Goal: Find specific page/section: Find specific page/section

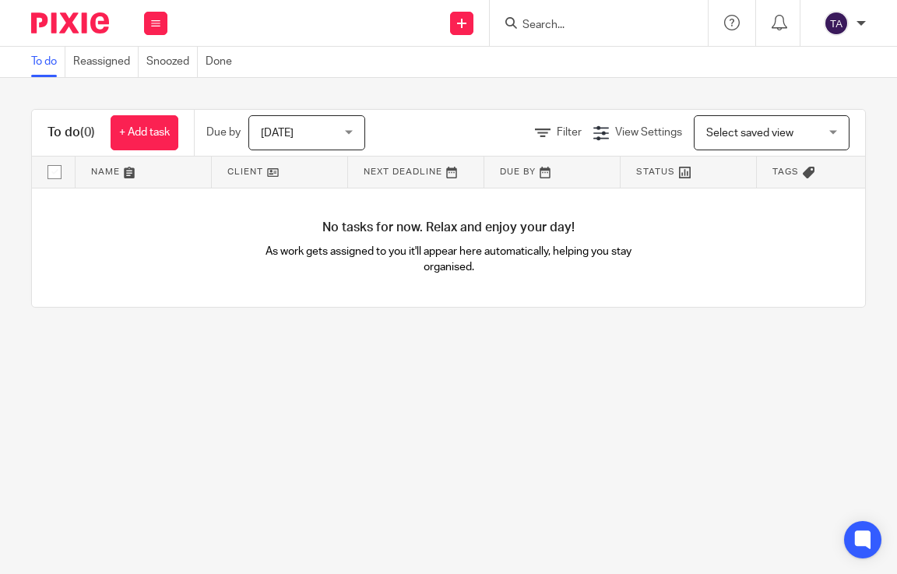
click at [562, 21] on input "Search" at bounding box center [591, 26] width 140 height 14
paste input "[PERSON_NAME]"
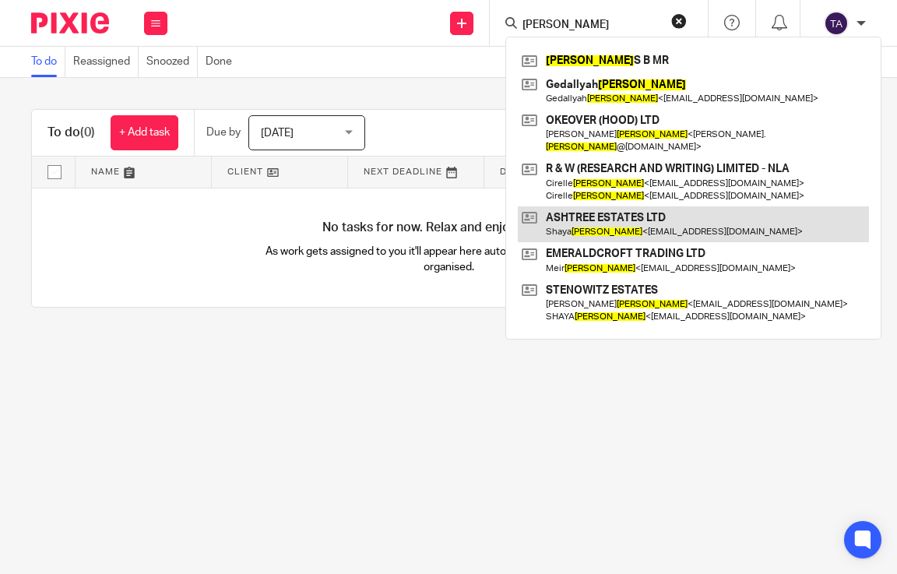
type input "[PERSON_NAME]"
click at [574, 214] on link at bounding box center [693, 224] width 351 height 36
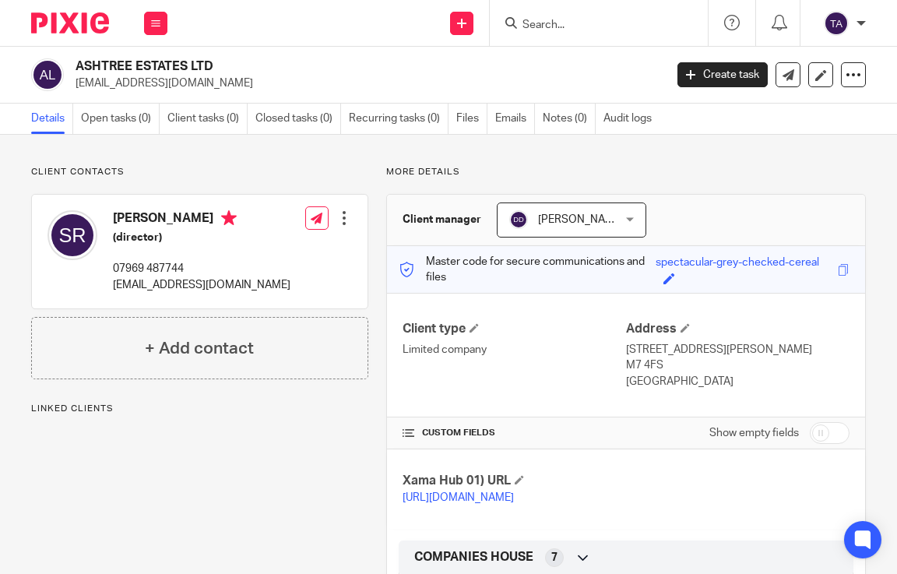
click at [340, 209] on div "Edit contact Create client from contact Export data Delete contact" at bounding box center [344, 217] width 16 height 31
click at [340, 213] on div at bounding box center [344, 218] width 16 height 16
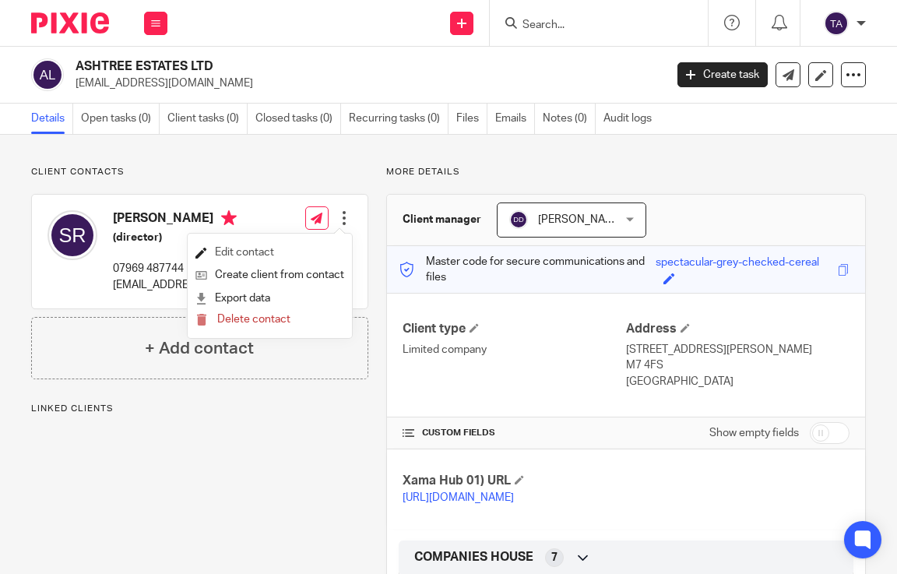
click at [290, 250] on link "Edit contact" at bounding box center [269, 252] width 149 height 23
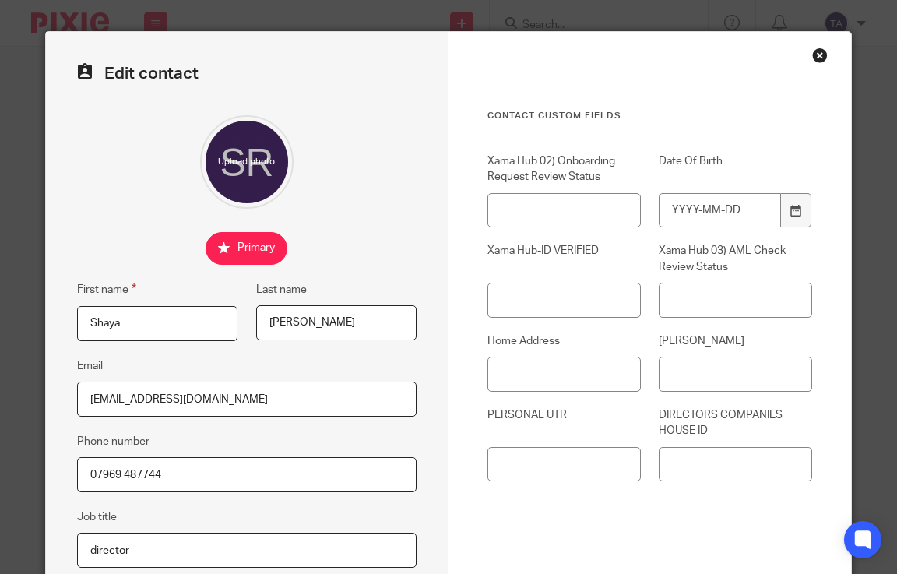
drag, startPoint x: 813, startPoint y: 55, endPoint x: 812, endPoint y: 44, distance: 11.0
click at [812, 44] on div "Edit contact First name [PERSON_NAME] Last name [PERSON_NAME] Email [EMAIL_ADDR…" at bounding box center [449, 410] width 808 height 758
click at [817, 56] on div "Close this dialog window" at bounding box center [820, 56] width 16 height 16
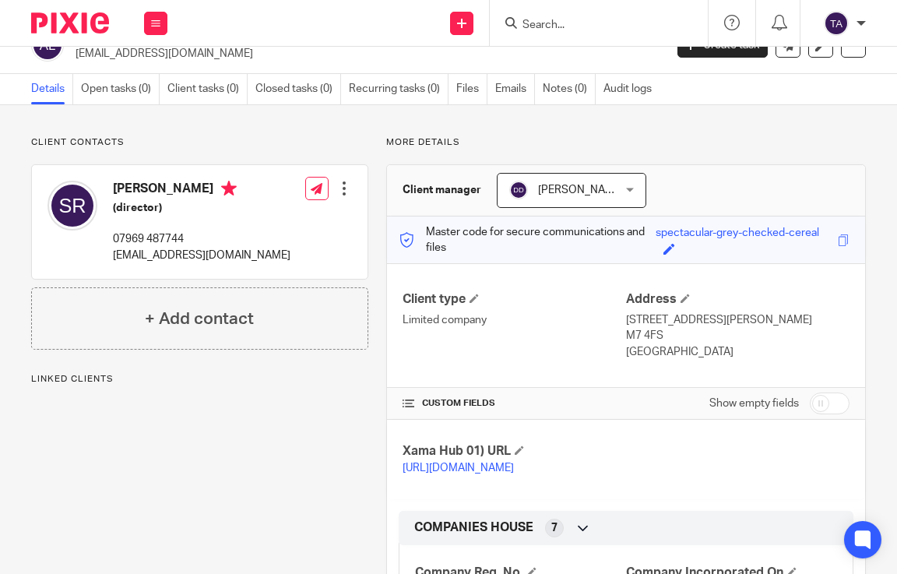
scroll to position [20, 0]
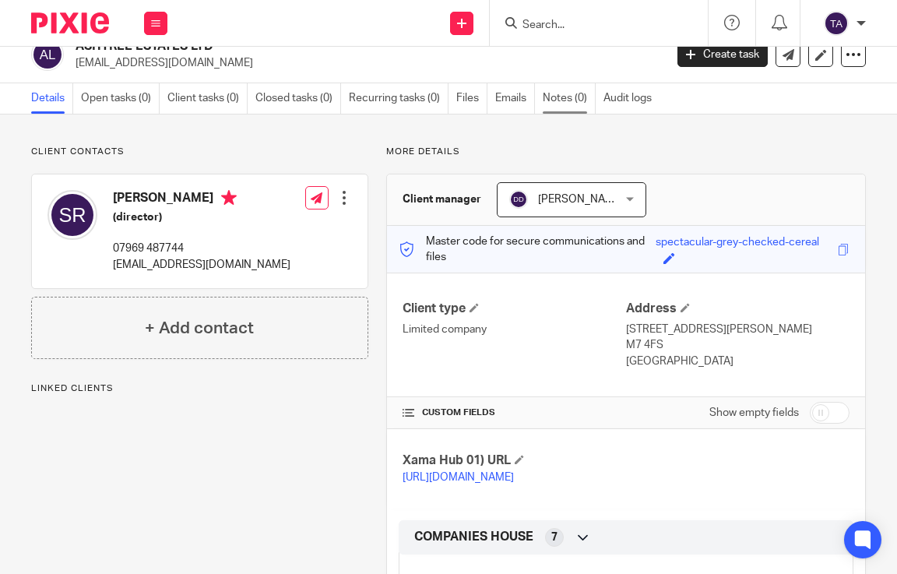
click at [558, 107] on link "Notes (0)" at bounding box center [569, 98] width 53 height 30
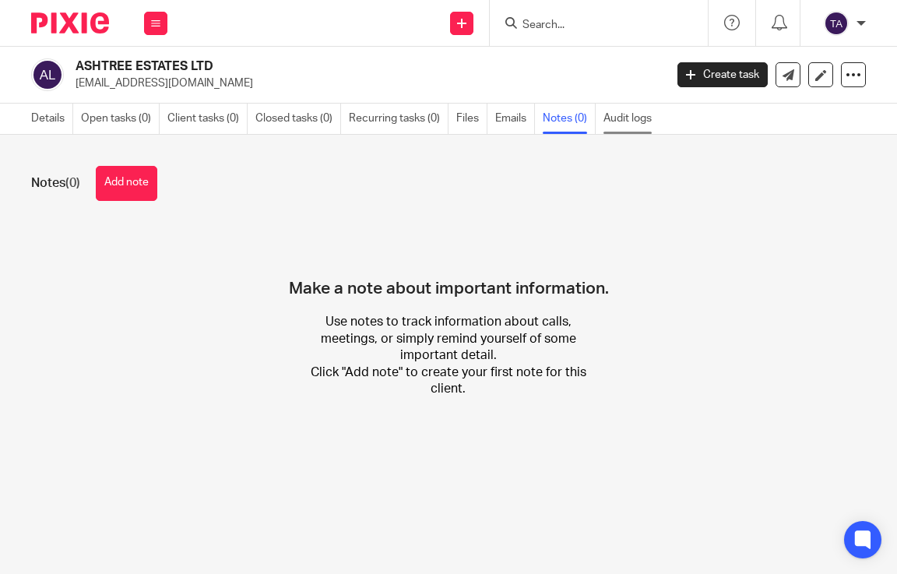
click at [623, 121] on link "Audit logs" at bounding box center [632, 119] width 56 height 30
